Goal: Check status: Check status

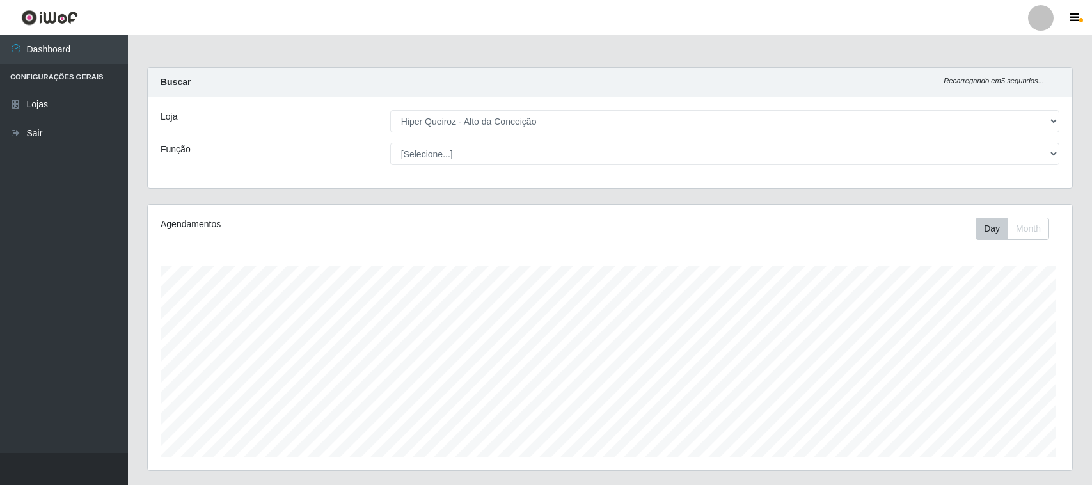
select select "515"
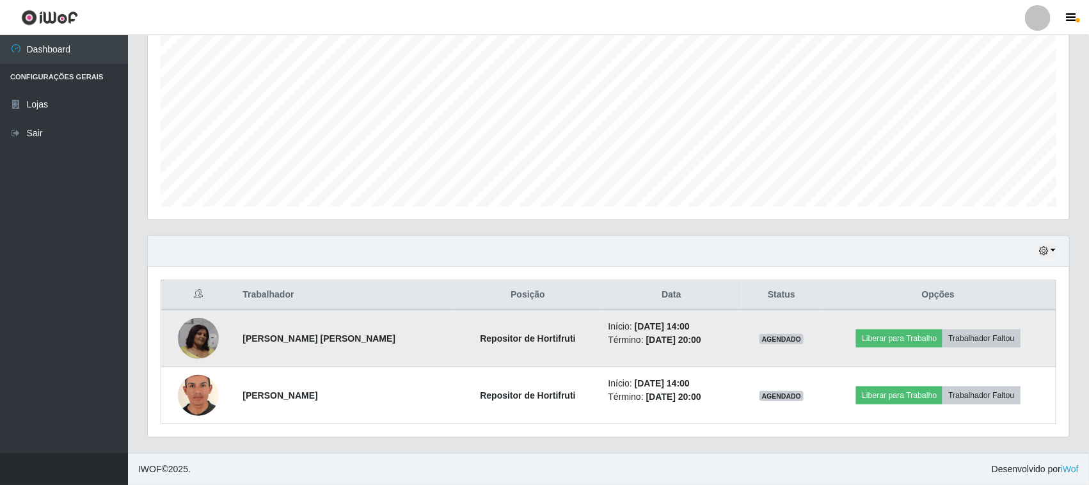
scroll to position [266, 921]
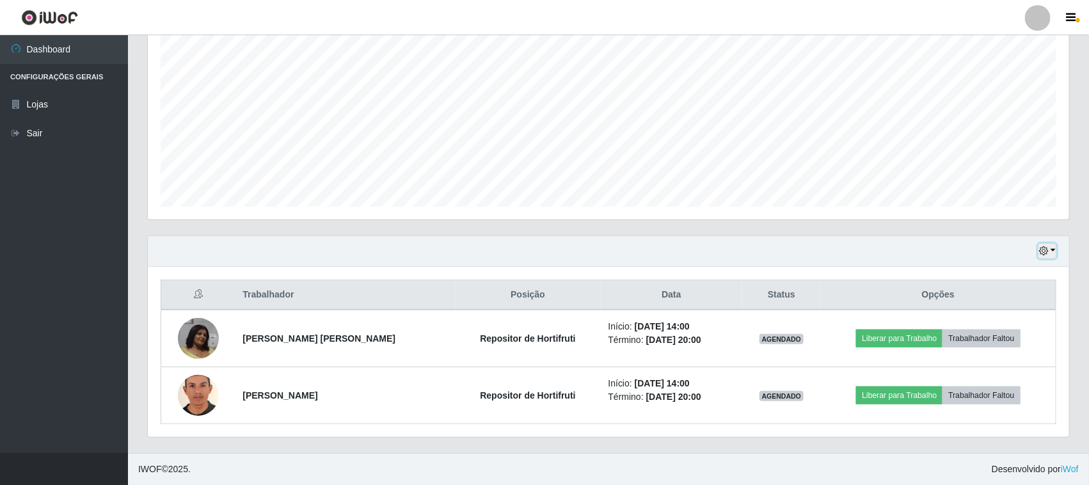
click at [1052, 251] on button "button" at bounding box center [1047, 251] width 18 height 15
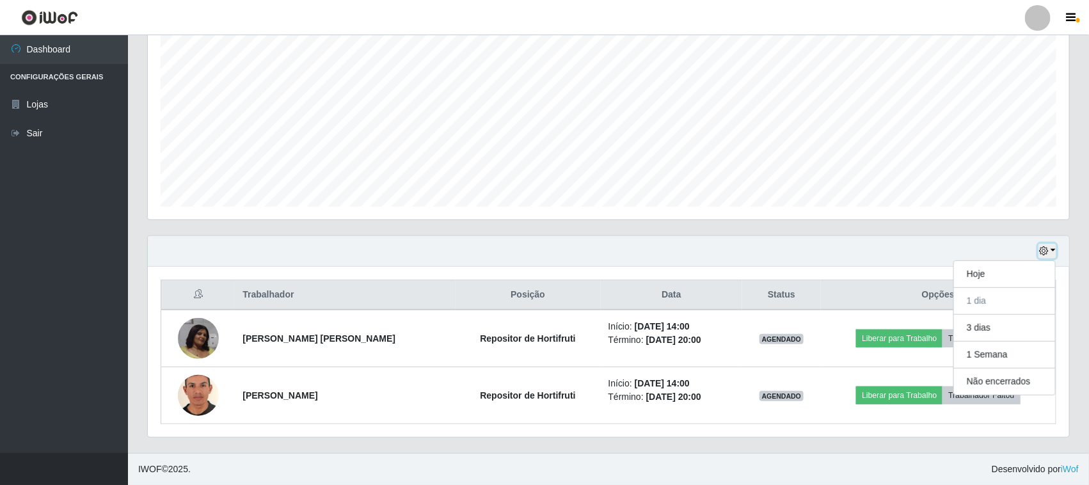
scroll to position [639322, 638667]
click at [1017, 326] on button "3 dias" at bounding box center [1004, 328] width 101 height 27
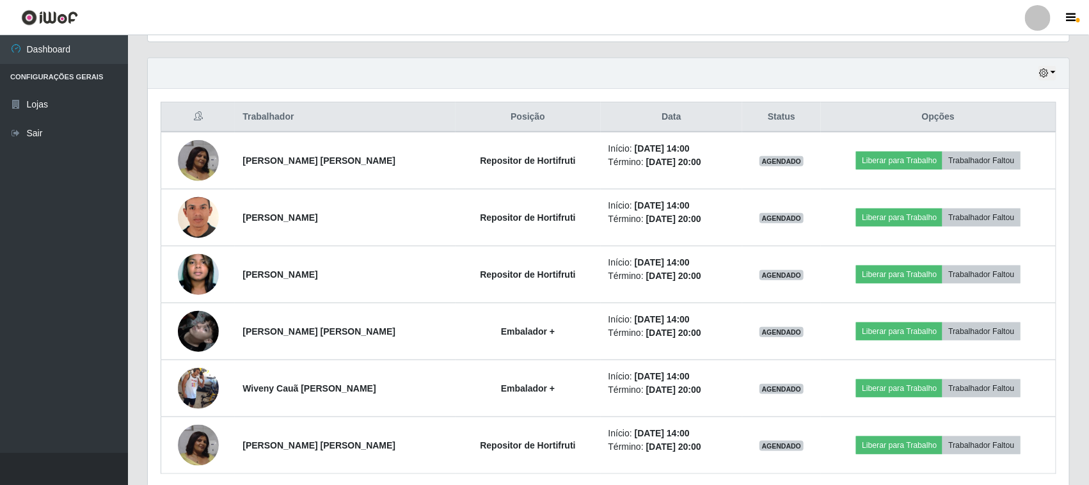
scroll to position [400, 0]
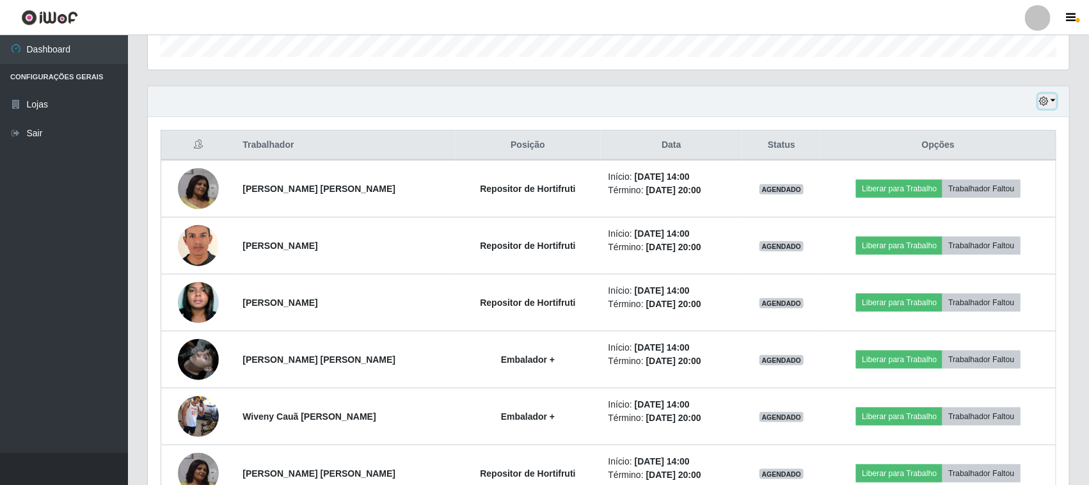
click at [1052, 99] on button "button" at bounding box center [1047, 101] width 18 height 15
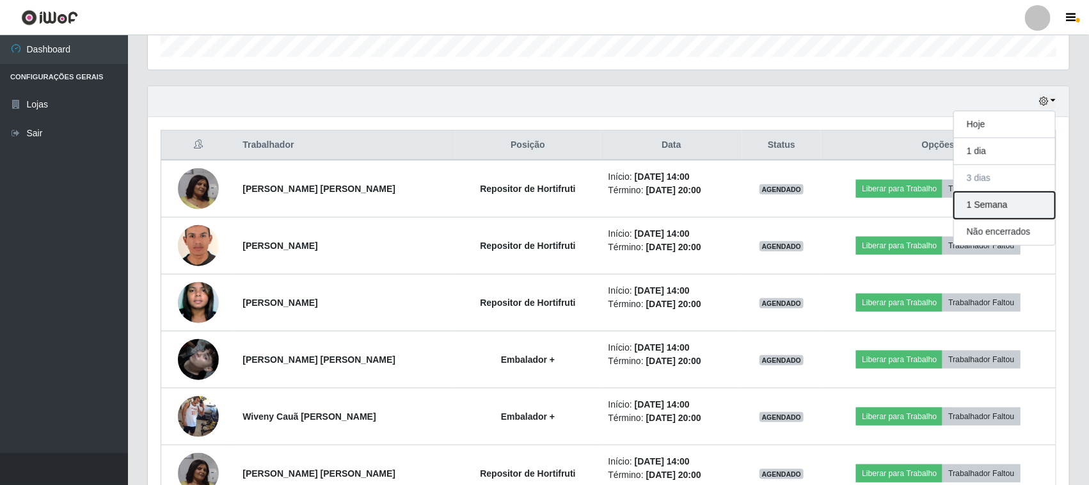
click at [998, 212] on button "1 Semana" at bounding box center [1004, 205] width 101 height 27
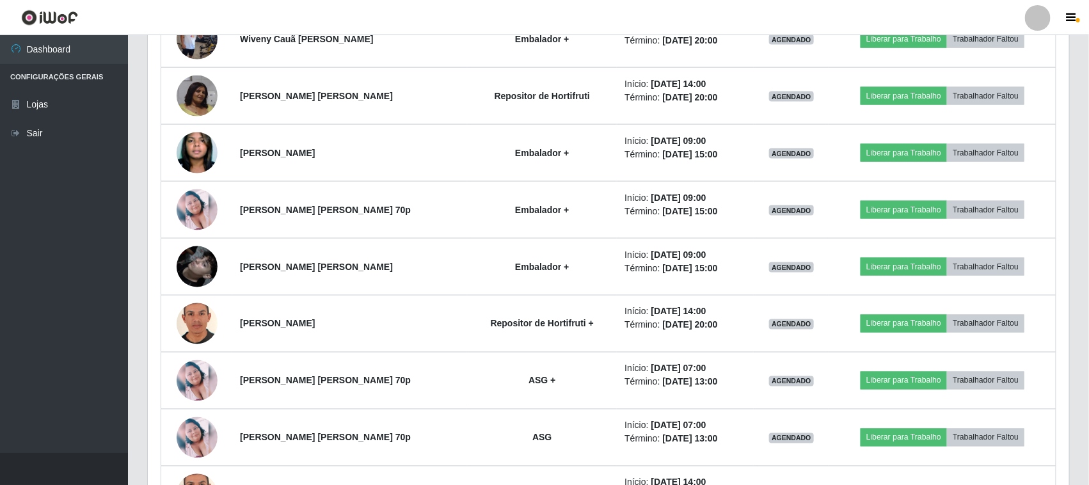
scroll to position [799, 0]
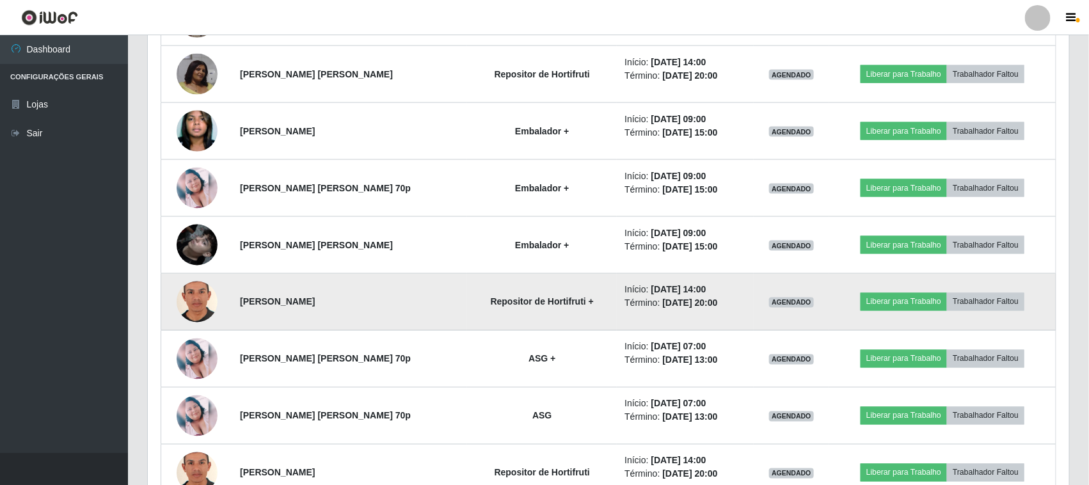
click at [197, 299] on img at bounding box center [197, 301] width 41 height 59
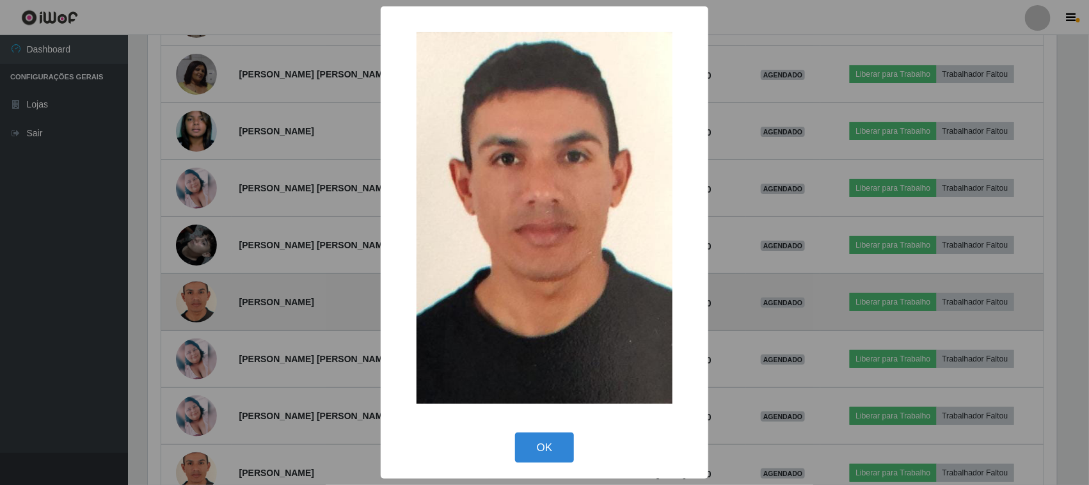
scroll to position [266, 912]
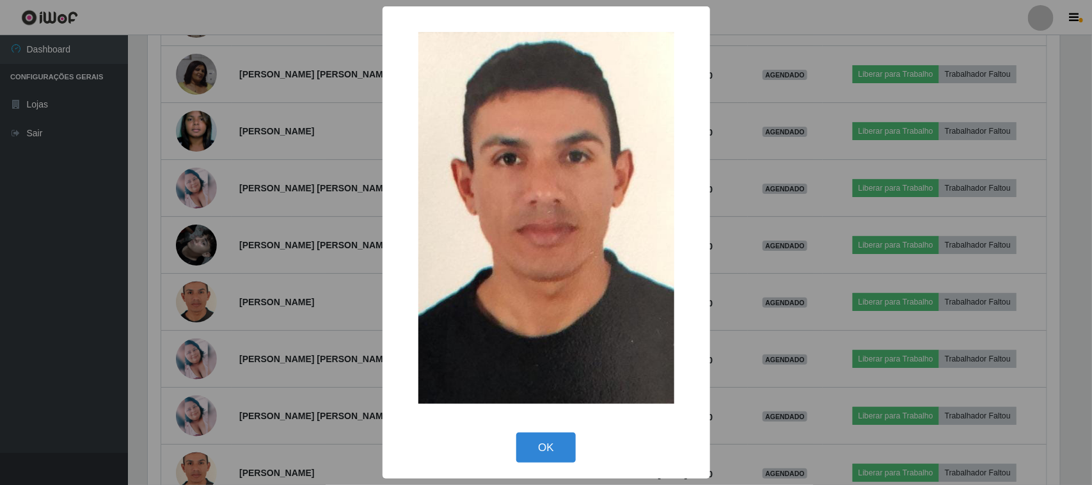
click at [196, 299] on div "× OK Cancel" at bounding box center [546, 242] width 1092 height 485
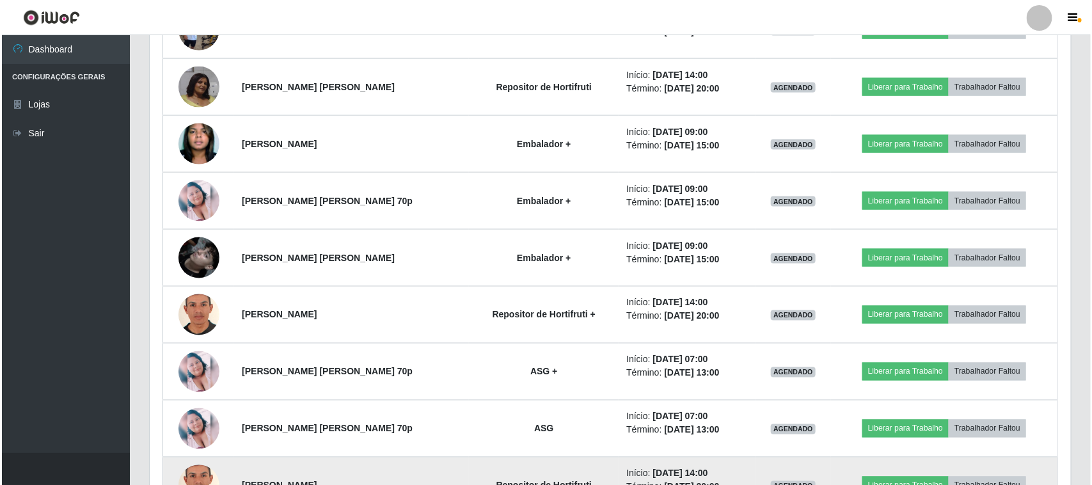
scroll to position [879, 0]
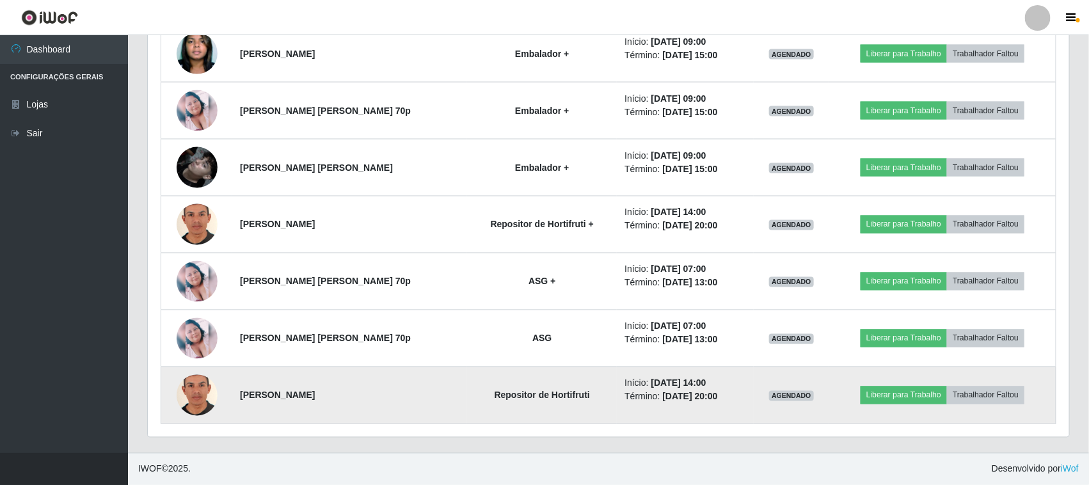
click at [190, 408] on img at bounding box center [197, 395] width 41 height 59
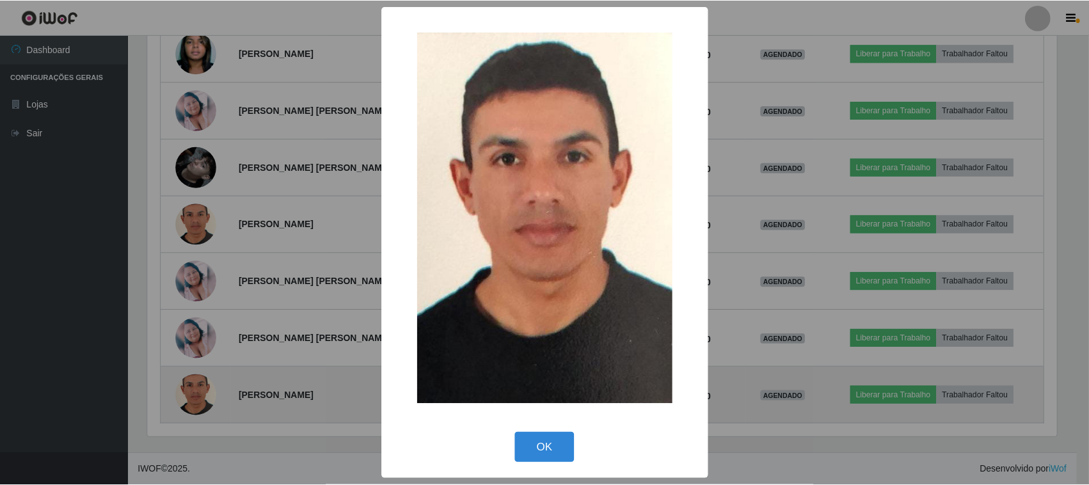
scroll to position [266, 912]
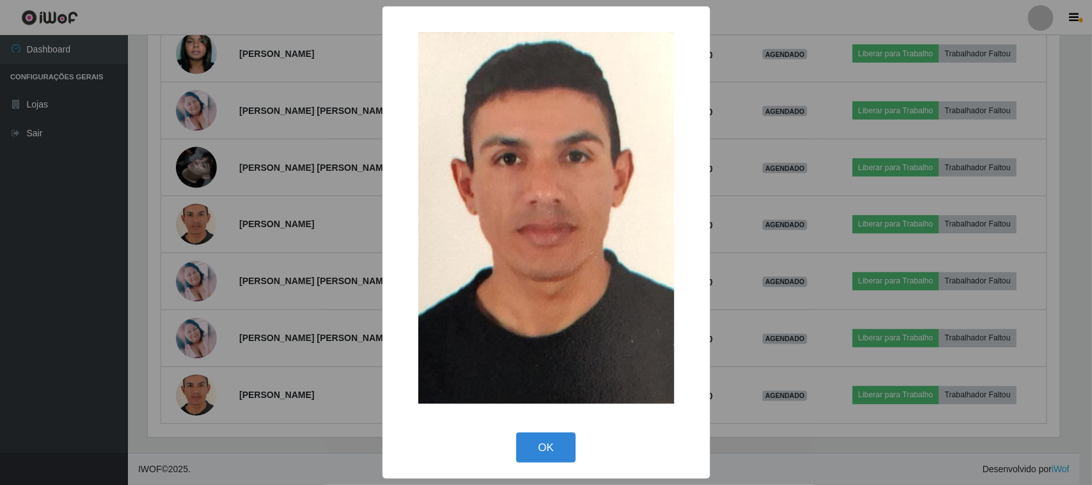
click at [203, 394] on div "× OK Cancel" at bounding box center [546, 242] width 1092 height 485
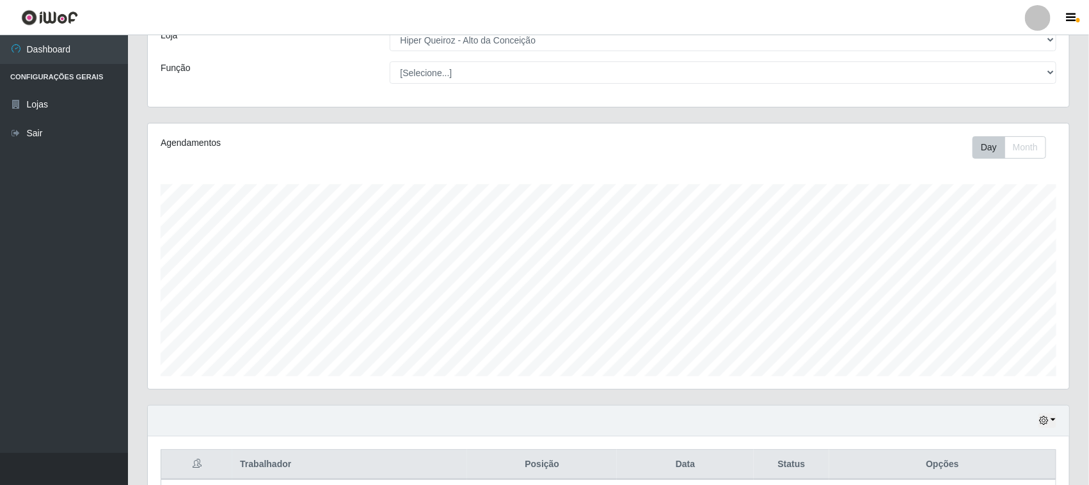
scroll to position [160, 0]
